Goal: Task Accomplishment & Management: Manage account settings

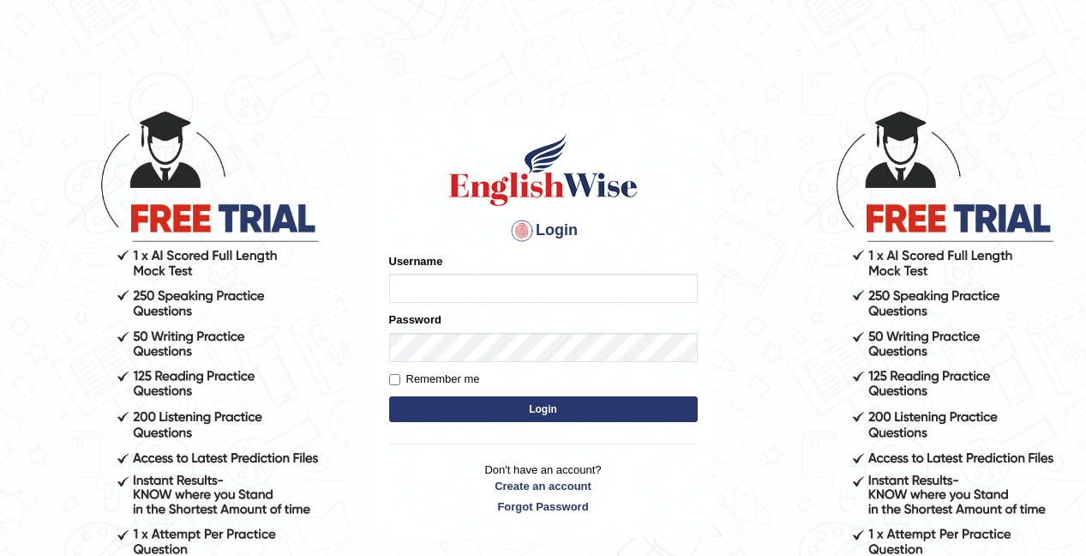
click at [460, 291] on input "Username" at bounding box center [543, 287] width 309 height 29
type input "pursha_parramatta"
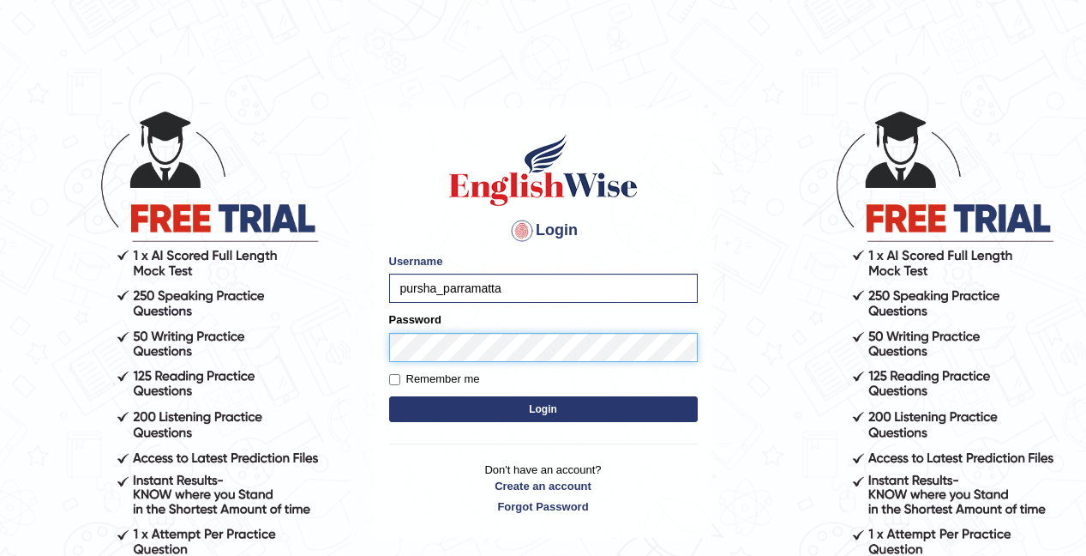
click at [389, 396] on button "Login" at bounding box center [543, 409] width 309 height 26
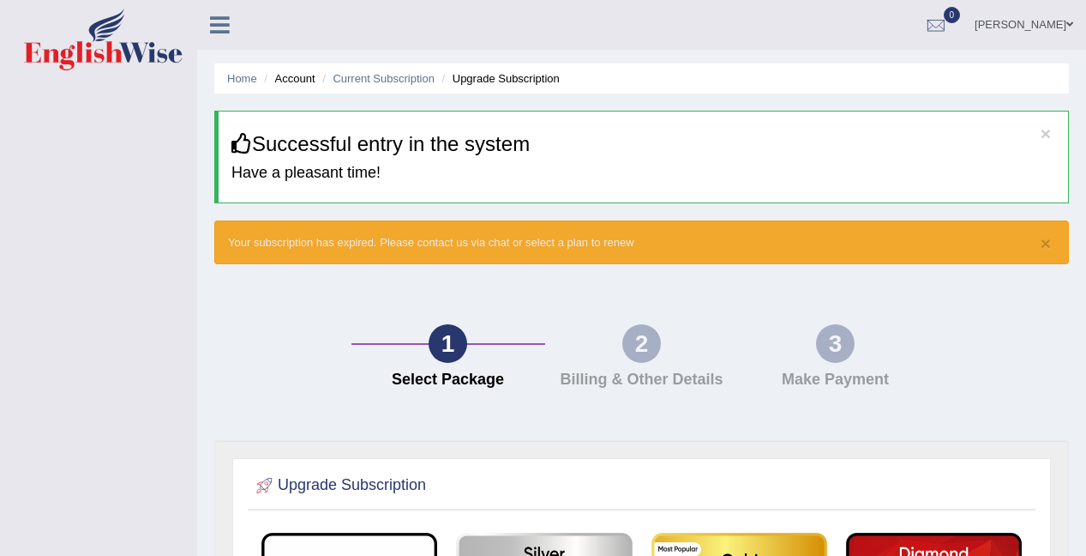
click at [225, 21] on icon at bounding box center [220, 25] width 20 height 22
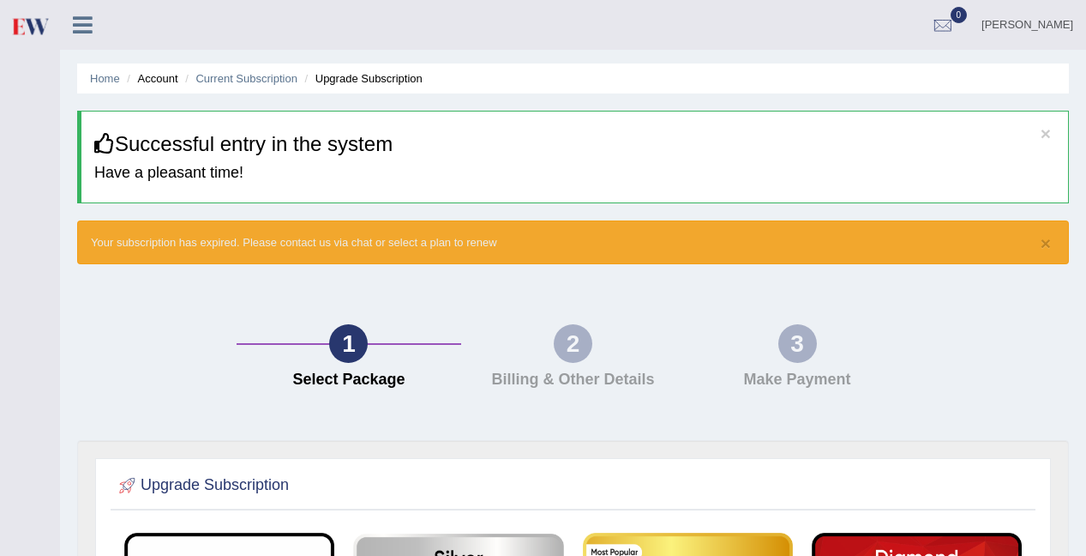
click at [836, 344] on div "3 Make Payment" at bounding box center [797, 360] width 225 height 73
click at [538, 379] on h4 "Billing & Other Details" at bounding box center [573, 379] width 207 height 17
click at [999, 23] on link "PURSHA PATEL" at bounding box center [1027, 22] width 117 height 45
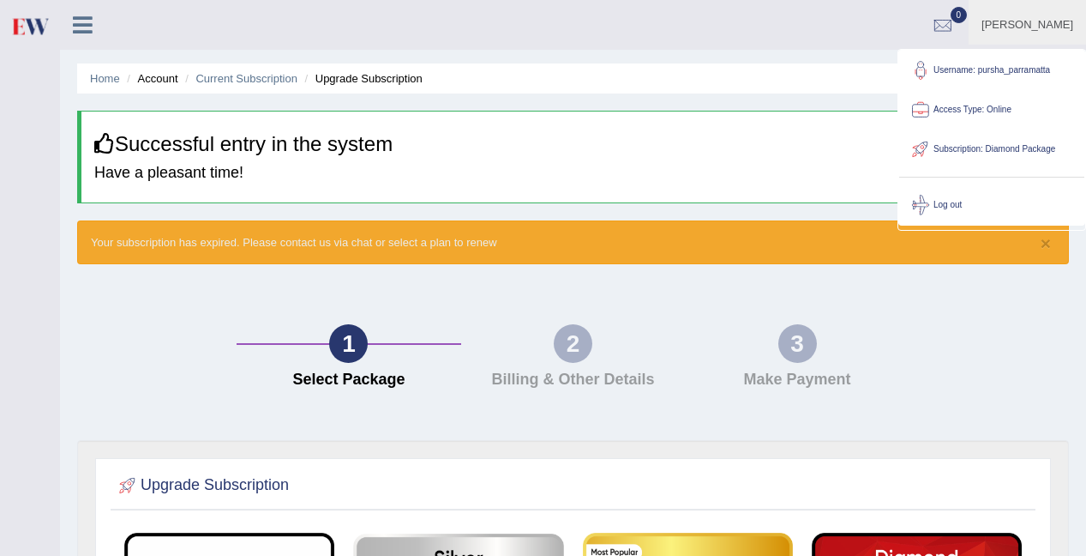
click at [997, 111] on link "Access Type: Online" at bounding box center [991, 109] width 185 height 39
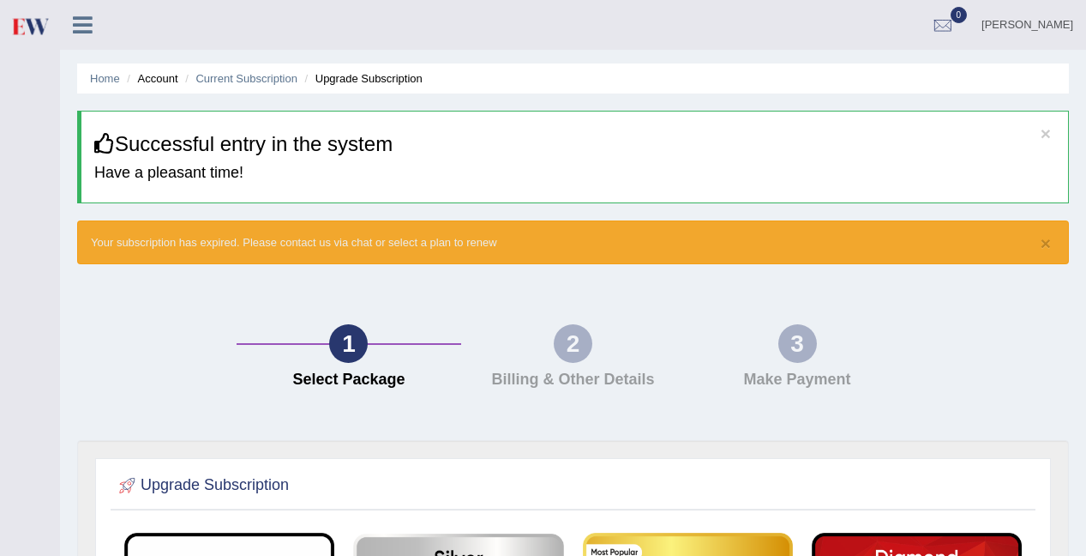
click at [75, 31] on icon at bounding box center [83, 25] width 20 height 22
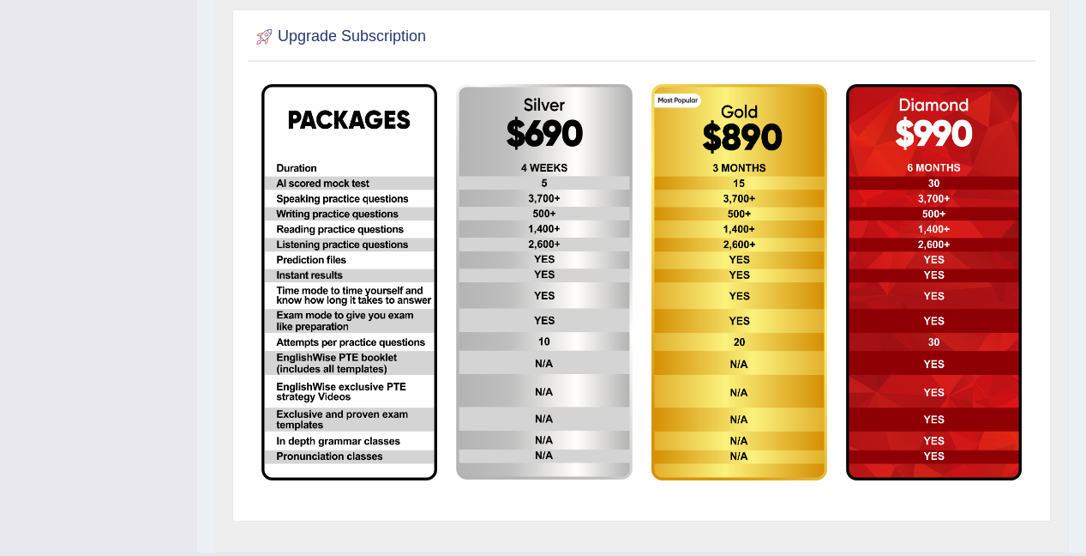
scroll to position [504, 0]
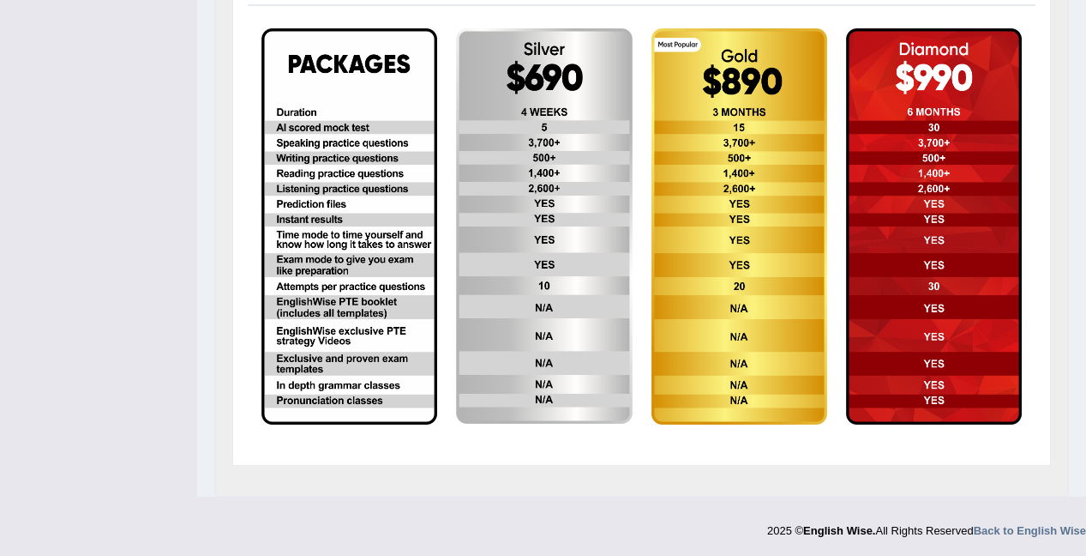
click at [345, 145] on img at bounding box center [349, 225] width 176 height 395
click at [358, 123] on img at bounding box center [349, 225] width 176 height 395
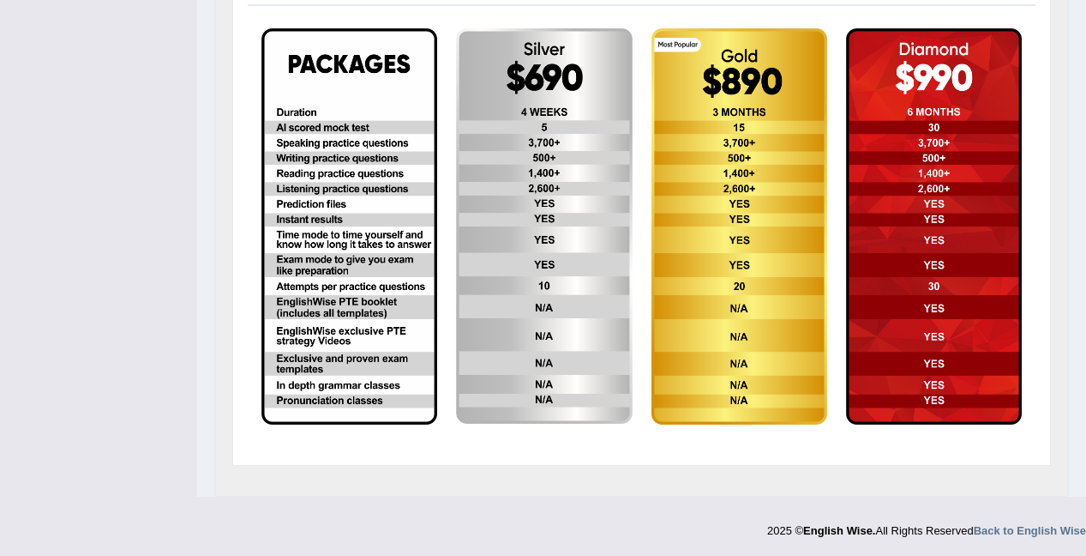
click at [358, 123] on img at bounding box center [349, 225] width 176 height 395
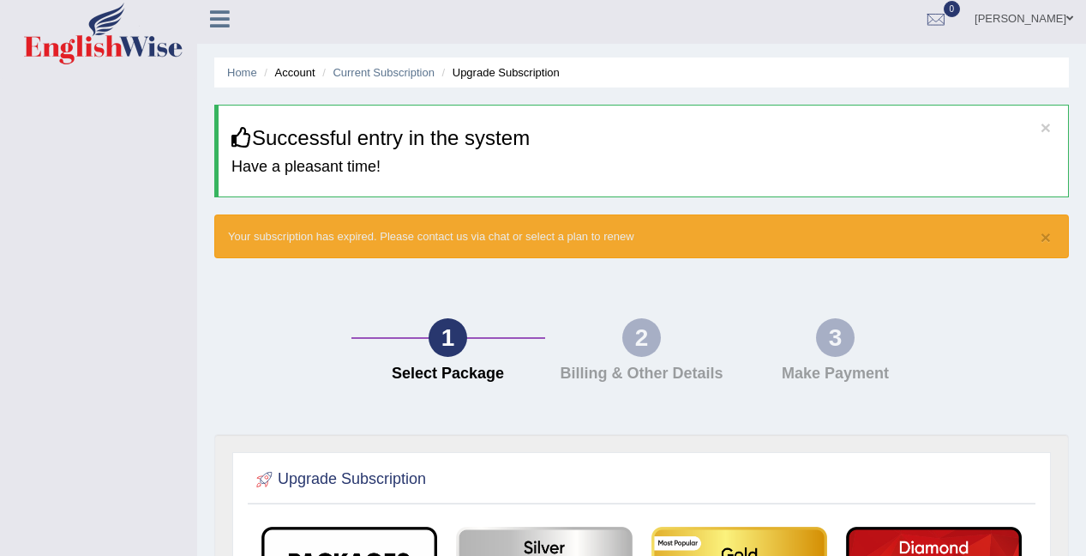
scroll to position [0, 0]
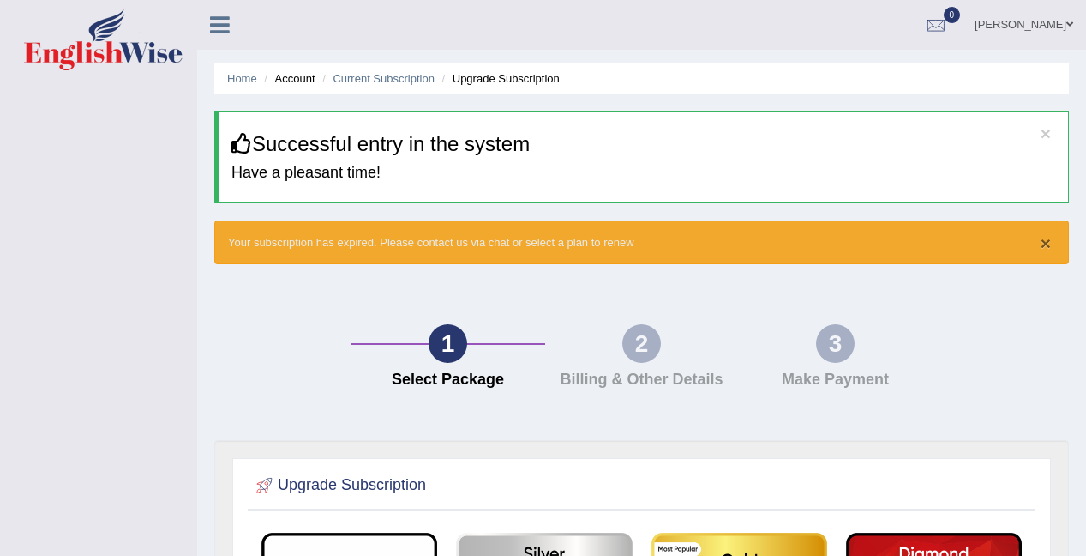
click at [1050, 243] on button "×" at bounding box center [1046, 243] width 10 height 18
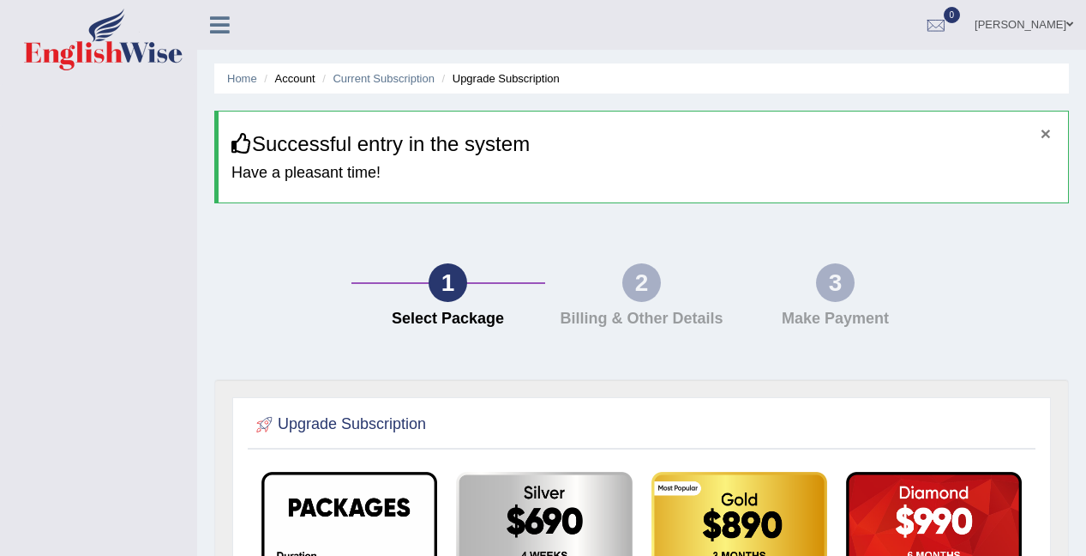
click at [1045, 134] on button "×" at bounding box center [1046, 133] width 10 height 18
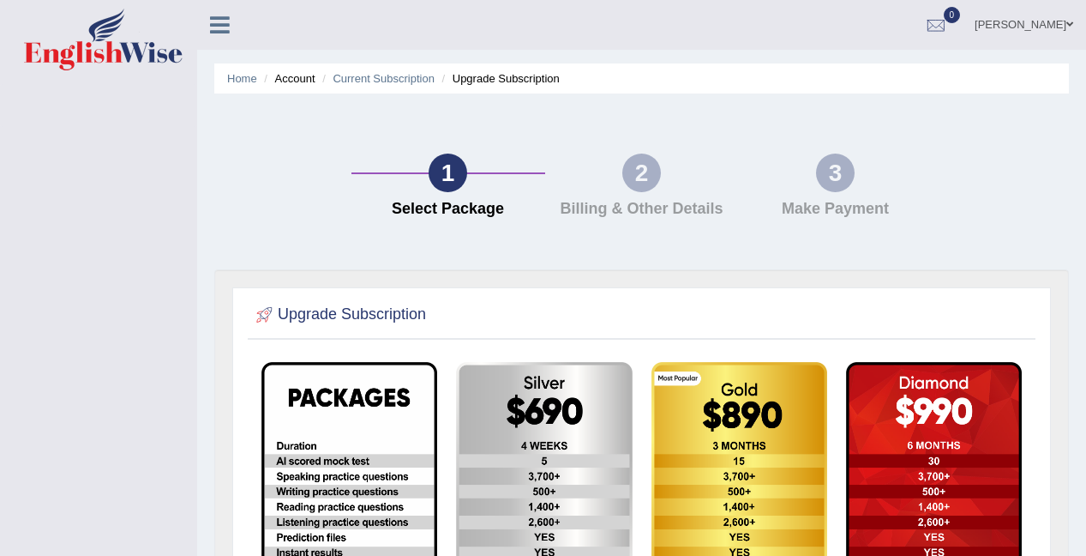
click at [343, 85] on li "Current Subscription" at bounding box center [376, 78] width 117 height 16
click at [353, 81] on link "Current Subscription" at bounding box center [384, 78] width 102 height 13
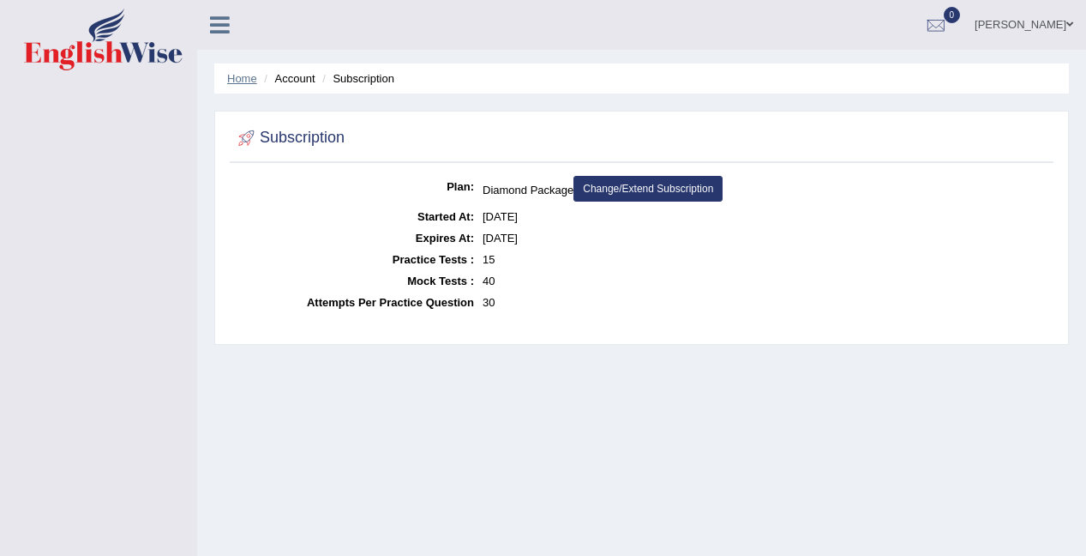
click at [243, 75] on link "Home" at bounding box center [242, 78] width 30 height 13
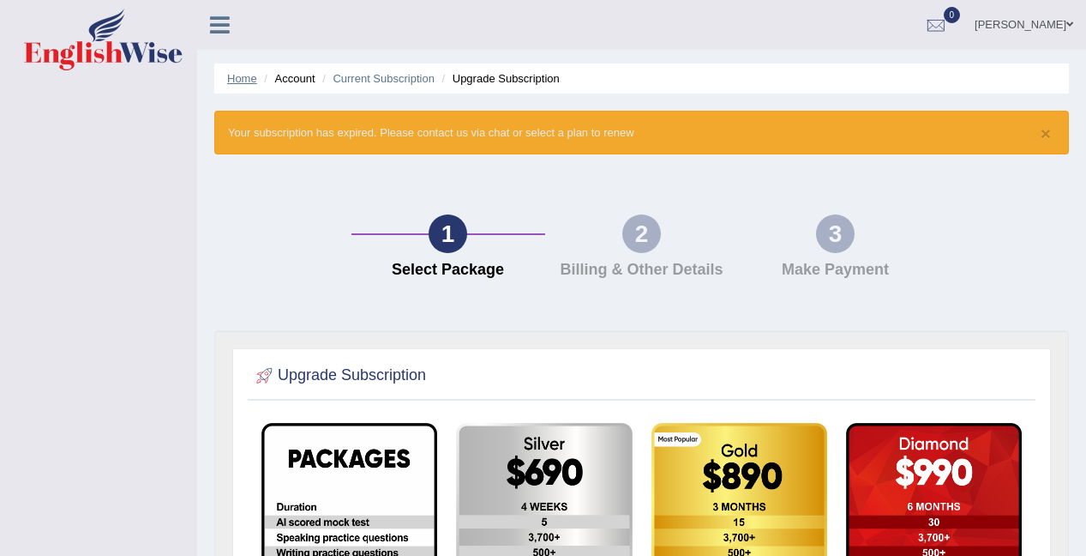
click at [240, 75] on link "Home" at bounding box center [242, 78] width 30 height 13
click at [228, 22] on icon at bounding box center [220, 25] width 20 height 22
